Goal: Use online tool/utility: Utilize a website feature to perform a specific function

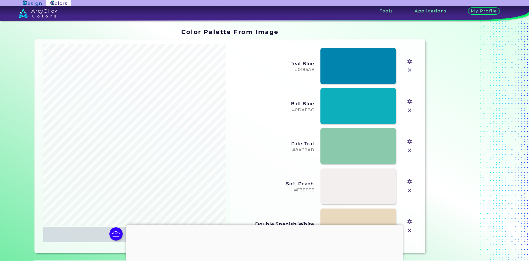
click at [0, 0] on input "file" at bounding box center [0, 0] width 0 height 0
click at [409, 109] on img at bounding box center [409, 109] width 7 height 7
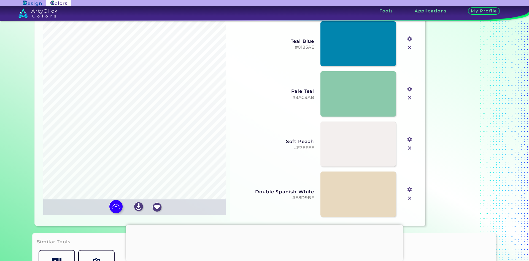
scroll to position [28, 0]
click at [409, 147] on img at bounding box center [409, 147] width 7 height 7
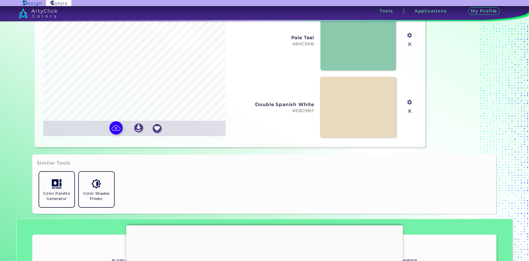
scroll to position [110, 0]
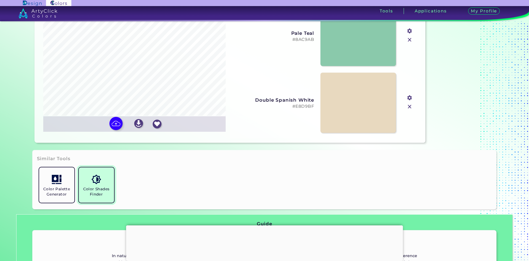
click at [92, 171] on link "Color Shades Finder" at bounding box center [97, 185] width 40 height 40
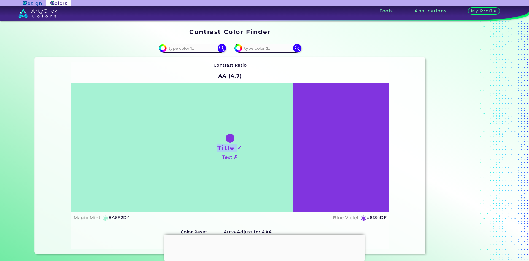
scroll to position [28, 0]
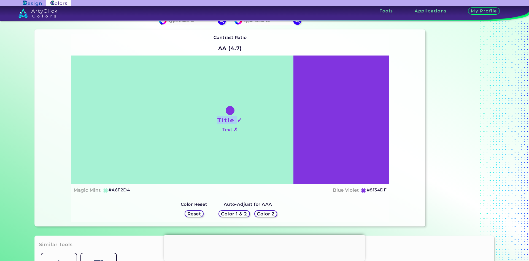
click at [237, 123] on h1 "Title ✓" at bounding box center [230, 120] width 25 height 8
click at [256, 127] on div "Title ✓ Text ✗" at bounding box center [230, 119] width 318 height 128
click at [308, 125] on div "Title ✓ Text ✗" at bounding box center [230, 119] width 318 height 128
drag, startPoint x: 308, startPoint y: 125, endPoint x: 280, endPoint y: 125, distance: 28.1
click at [280, 125] on div "Title ✓ Text ✗" at bounding box center [230, 119] width 318 height 128
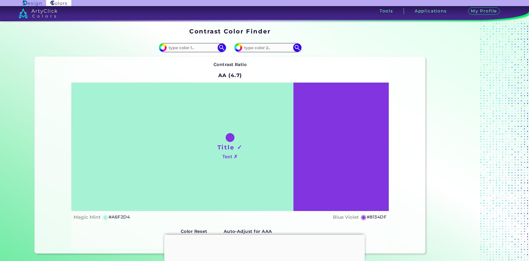
scroll to position [0, 0]
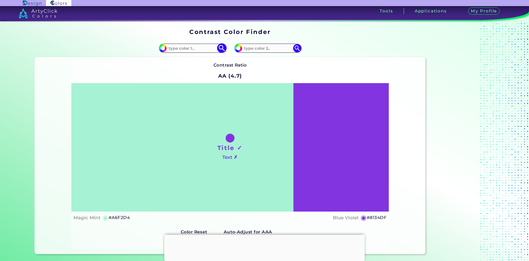
click at [186, 49] on input at bounding box center [192, 47] width 51 height 7
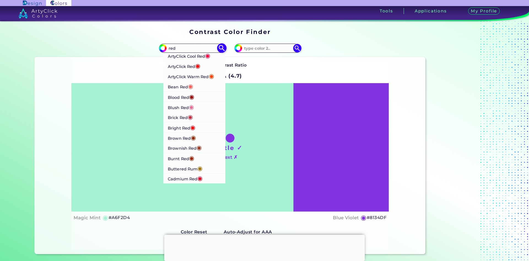
type input "red"
click at [187, 58] on p "ArtyClick Cool Red ◉" at bounding box center [189, 55] width 43 height 10
type input "#ff003f"
type input "#FF003F"
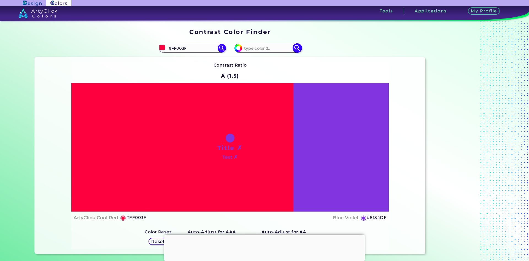
click at [258, 51] on input at bounding box center [267, 47] width 51 height 7
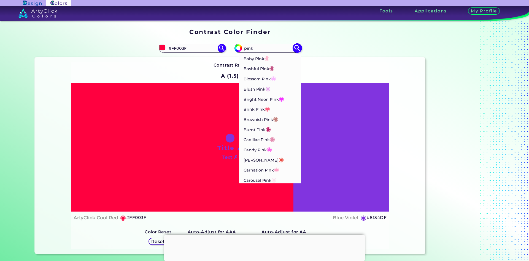
type input "pink"
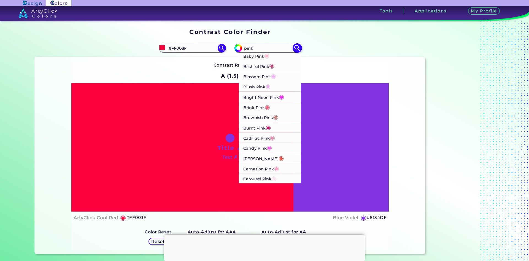
click at [268, 57] on span "◉" at bounding box center [266, 55] width 5 height 7
type input "#ffb7ce"
type input "#FFB7CE"
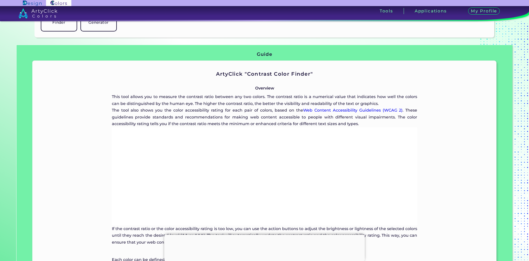
scroll to position [276, 0]
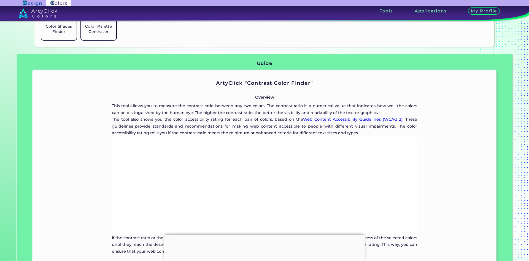
click at [24, 11] on img at bounding box center [37, 13] width 39 height 10
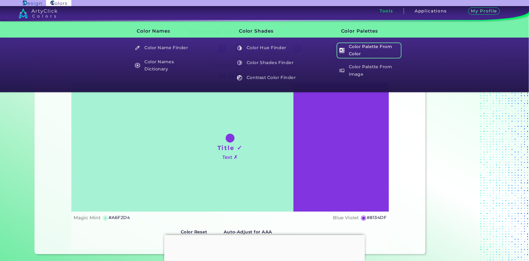
scroll to position [110, 0]
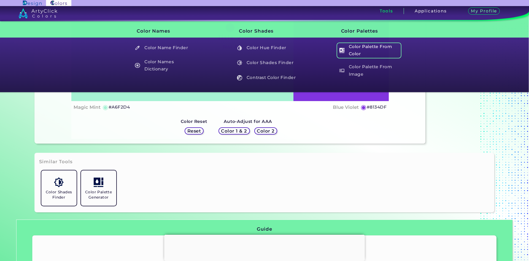
click at [360, 47] on h5 "Color Palette From Color" at bounding box center [369, 50] width 65 height 16
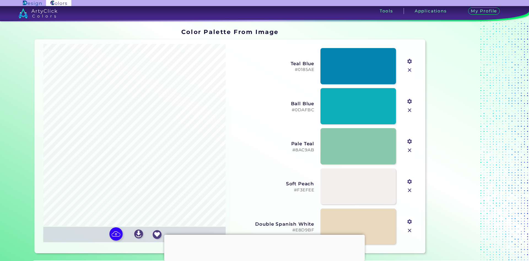
click at [409, 60] on input "#01889f" at bounding box center [409, 60] width 7 height 7
click at [0, 0] on input "file" at bounding box center [0, 0] width 0 height 0
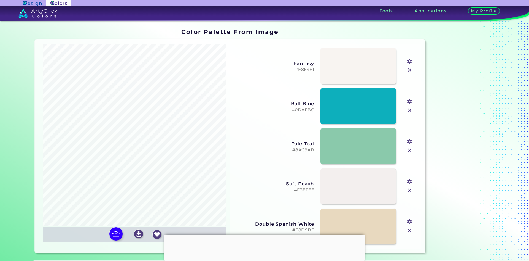
click at [407, 62] on input "#f8f4f1" at bounding box center [409, 60] width 7 height 7
type input "#5dbfd6"
click at [346, 71] on link at bounding box center [358, 66] width 76 height 36
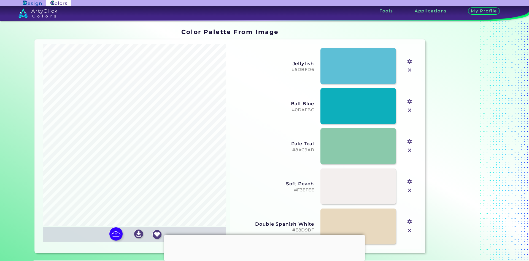
click at [41, 13] on img at bounding box center [37, 13] width 39 height 10
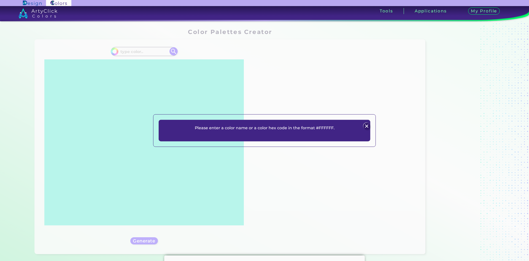
scroll to position [221, 0]
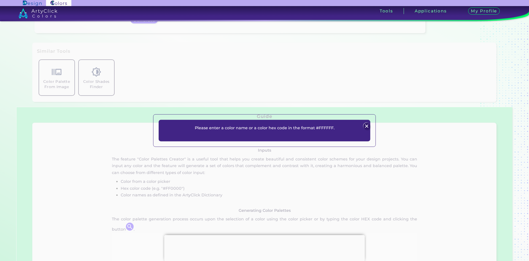
click at [367, 124] on img at bounding box center [366, 125] width 7 height 7
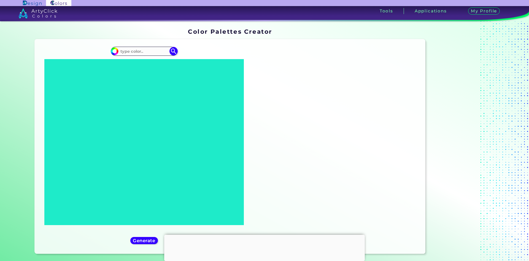
scroll to position [0, 0]
